Goal: Information Seeking & Learning: Understand process/instructions

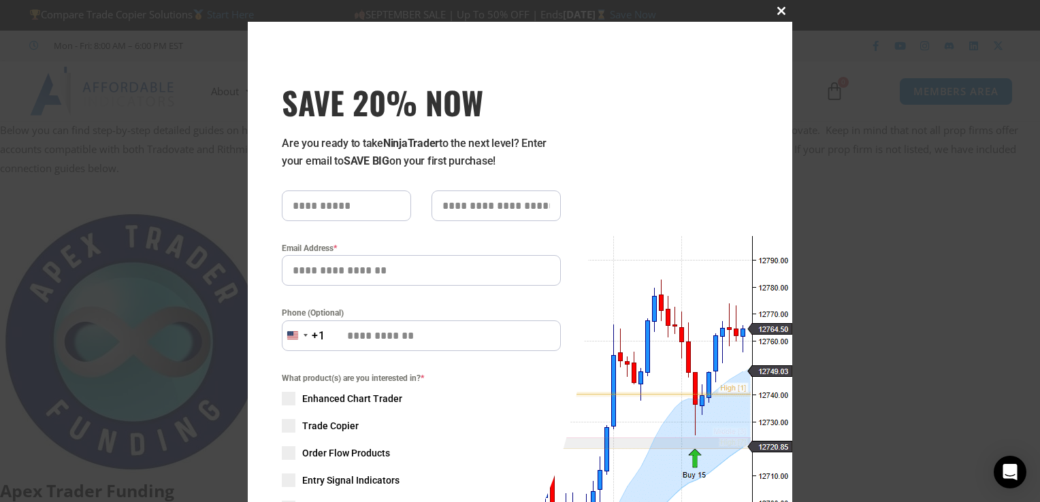
click at [779, 11] on span "SAVE 20% NOW popup" at bounding box center [782, 11] width 22 height 8
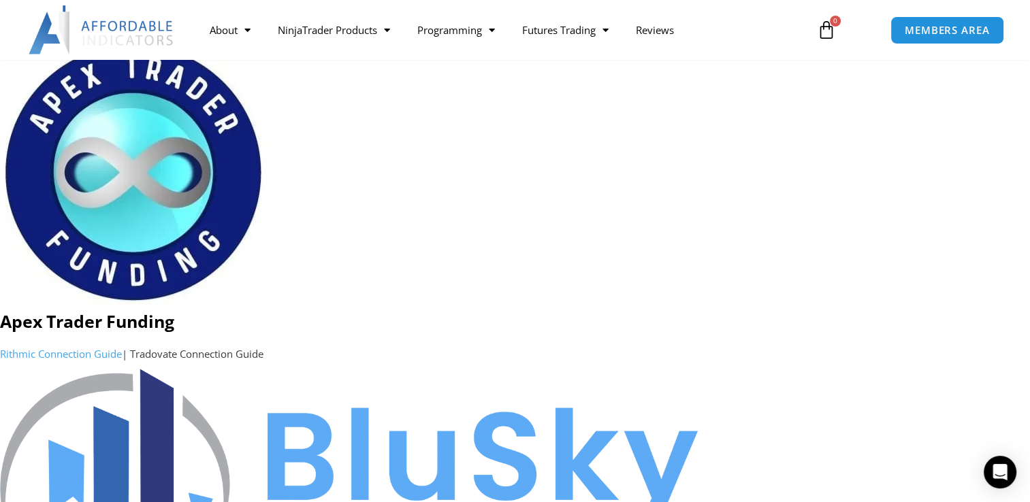
scroll to position [111, 0]
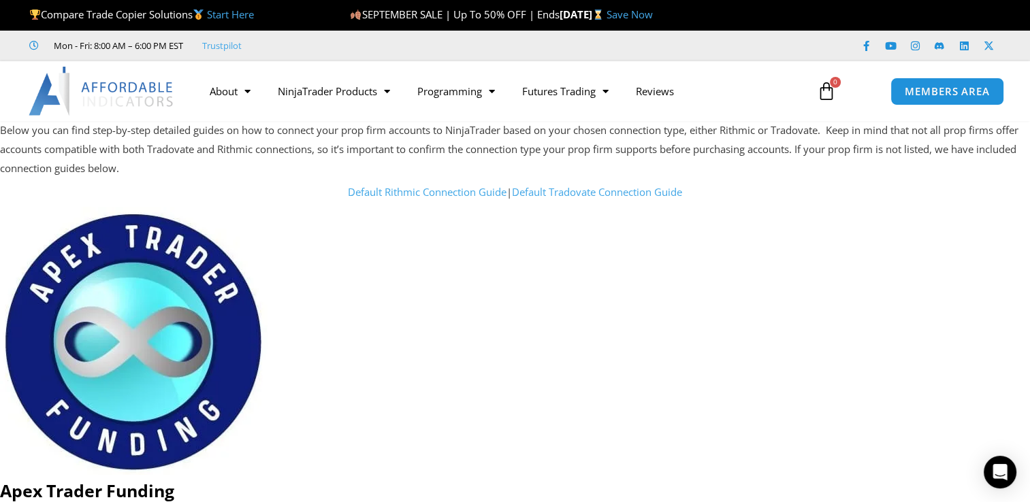
click at [436, 190] on link "Default Rithmic Connection Guide" at bounding box center [427, 192] width 159 height 14
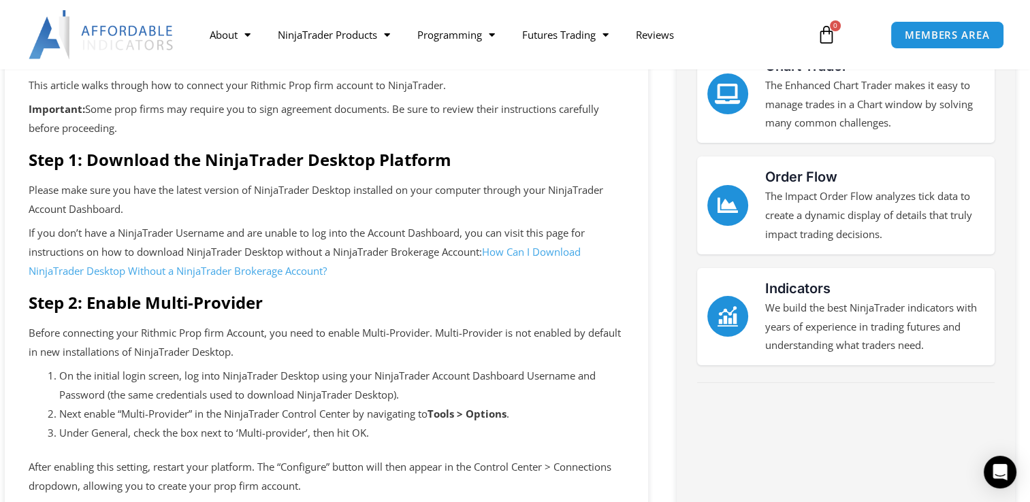
scroll to position [172, 0]
